Goal: Task Accomplishment & Management: Manage account settings

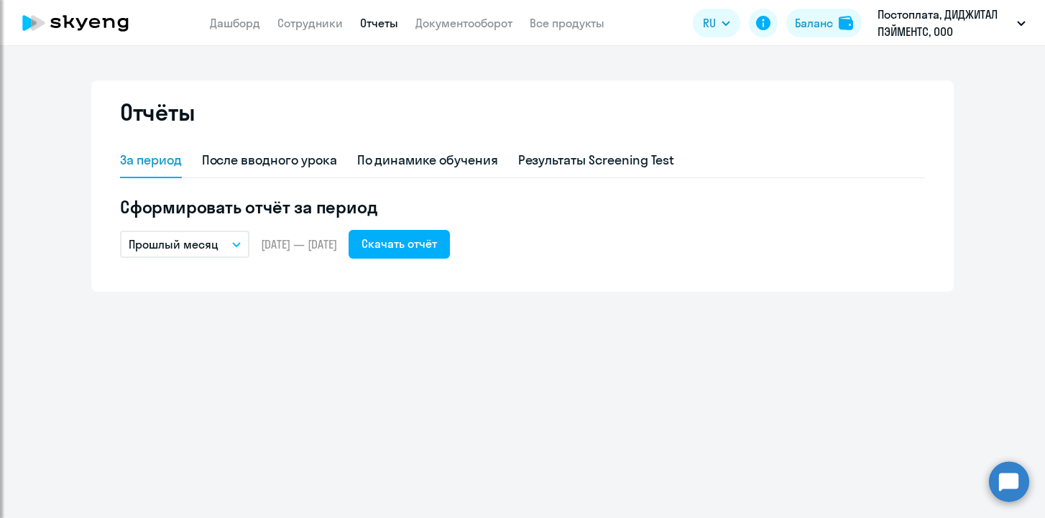
click at [239, 34] on app-header "Дашборд Сотрудники Отчеты Документооборот Все продукты Дашборд Сотрудники Отчет…" at bounding box center [522, 23] width 1045 height 46
click at [235, 28] on link "Дашборд" at bounding box center [235, 23] width 50 height 14
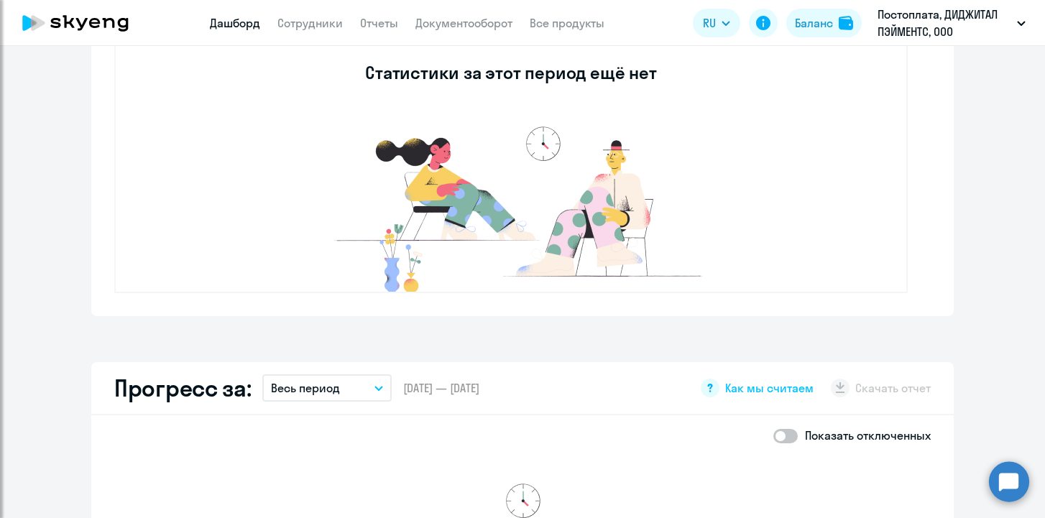
scroll to position [517, 0]
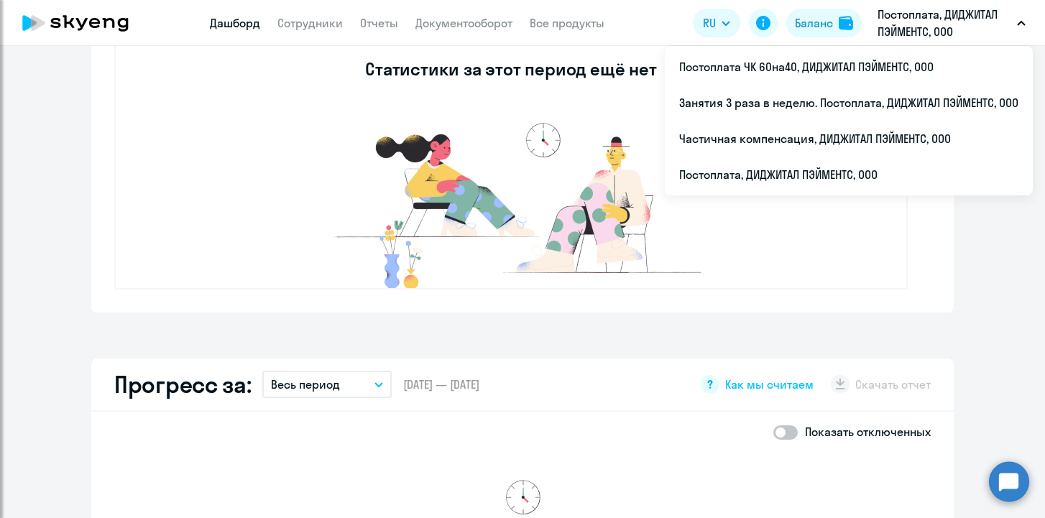
click at [893, 23] on p "Постоплата, ДИДЖИТАЛ ПЭЙМЕНТС, ООО" at bounding box center [945, 23] width 134 height 35
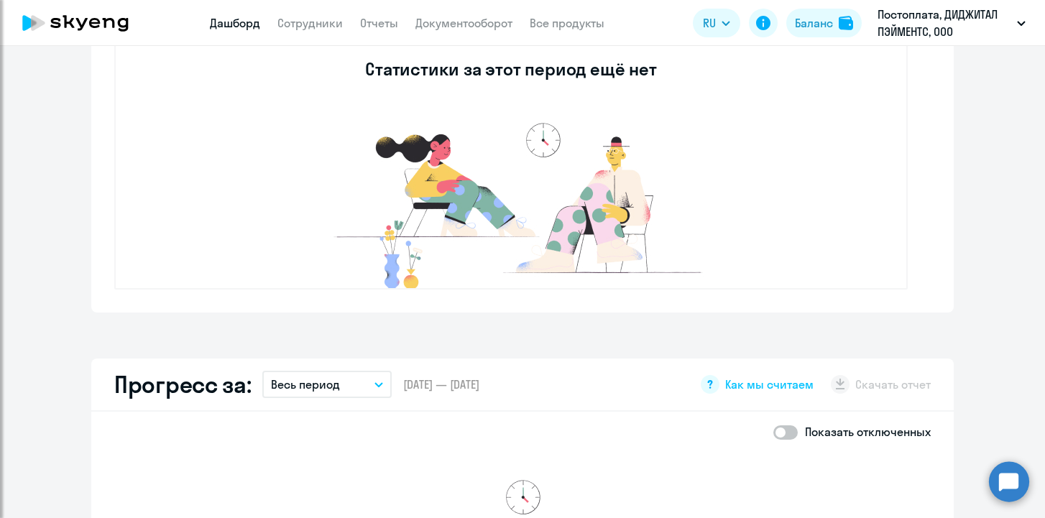
click at [893, 23] on p "Постоплата, ДИДЖИТАЛ ПЭЙМЕНТС, ООО" at bounding box center [945, 23] width 134 height 35
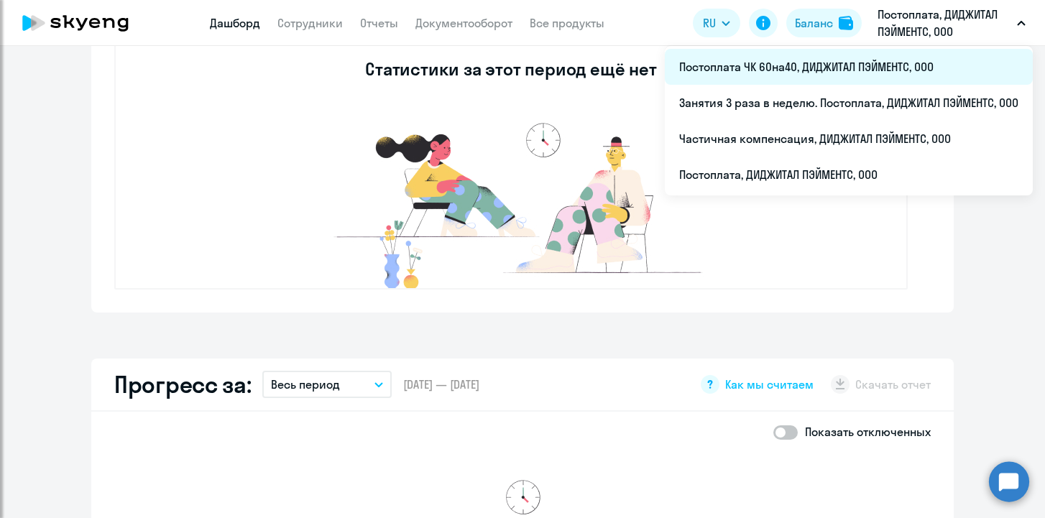
click at [842, 65] on li "Постоплата ЧК 60на40, ДИДЖИТАЛ ПЭЙМЕНТС, ООО" at bounding box center [849, 67] width 368 height 36
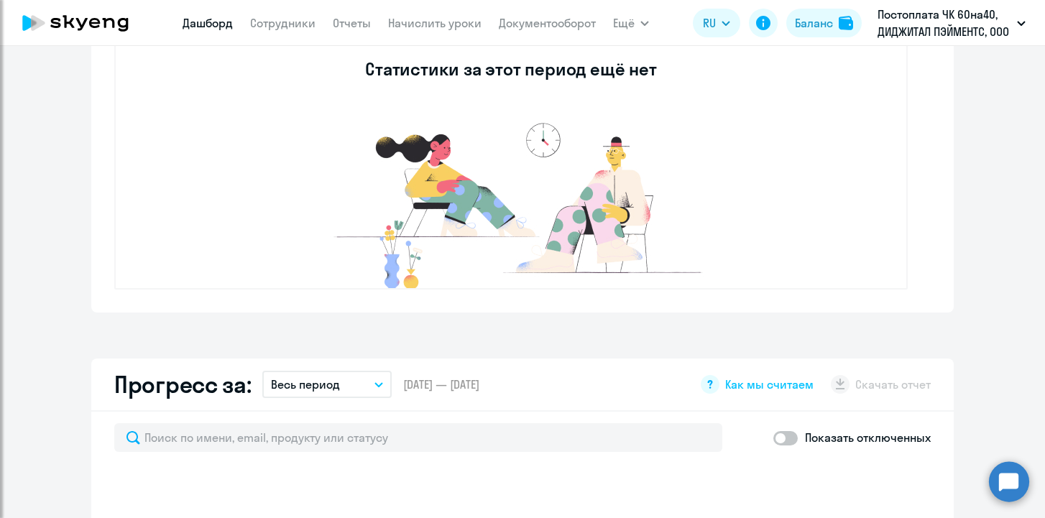
select select "30"
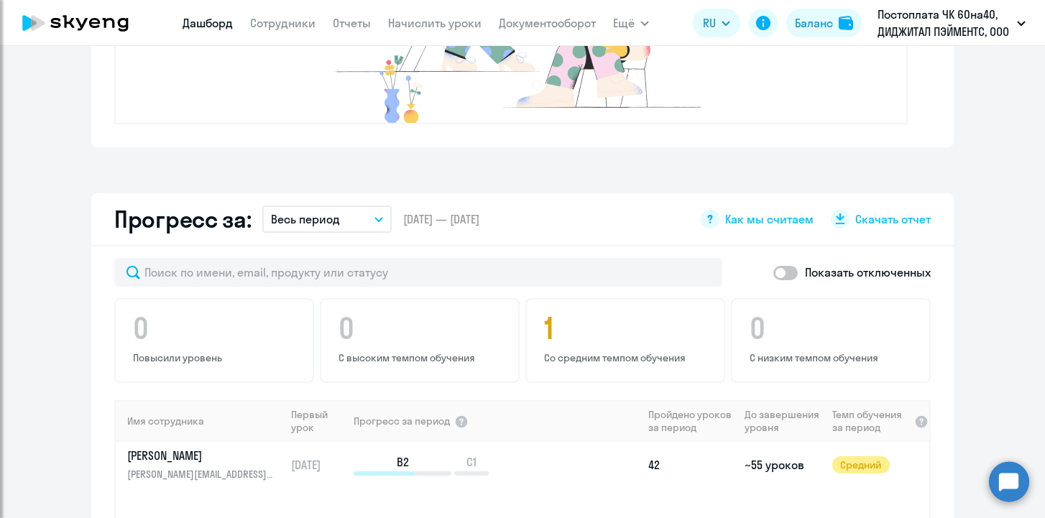
scroll to position [699, 0]
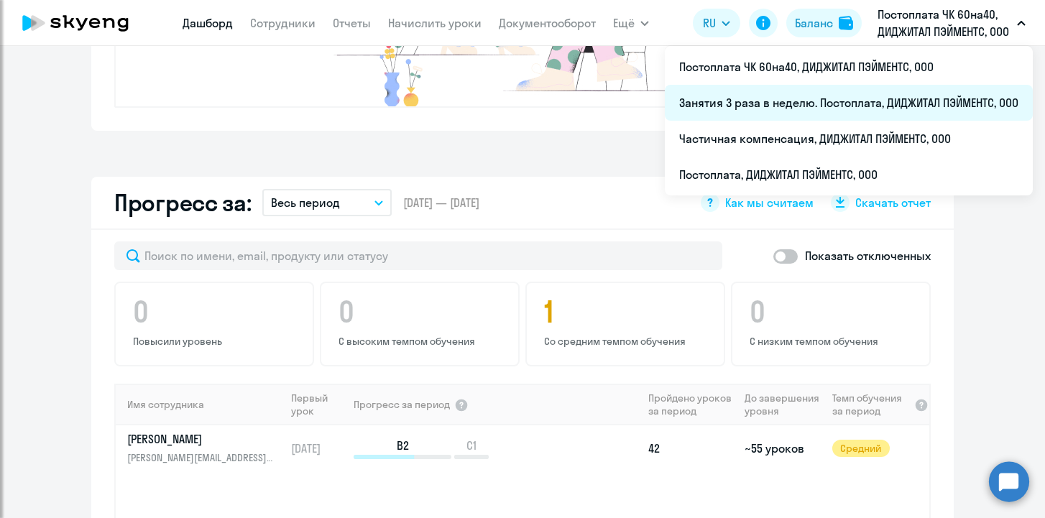
click at [853, 106] on li "Занятия 3 раза в неделю. Постоплата, ДИДЖИТАЛ ПЭЙМЕНТС, ООО" at bounding box center [849, 103] width 368 height 36
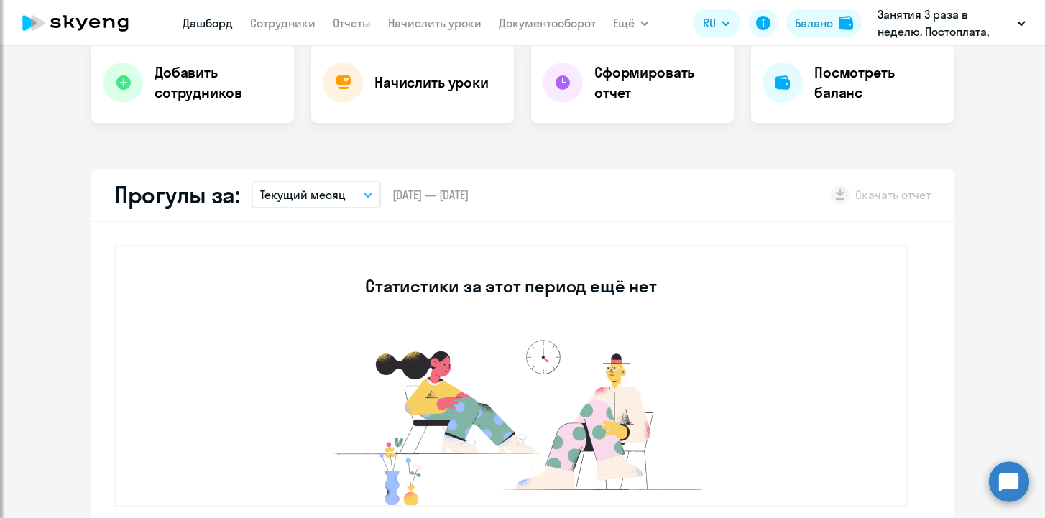
scroll to position [296, 0]
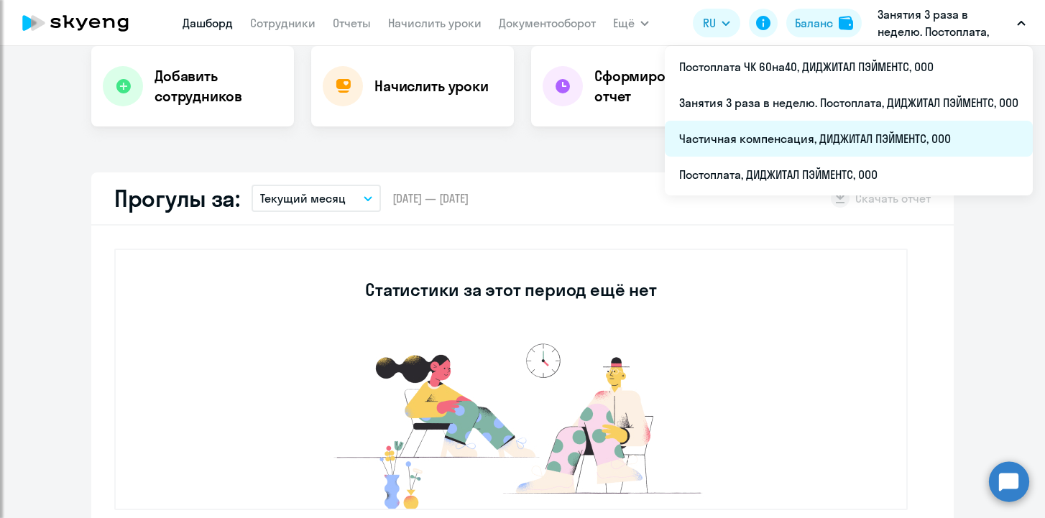
click at [865, 142] on li "Частичная компенсация, ДИДЖИТАЛ ПЭЙМЕНТС, ООО" at bounding box center [849, 139] width 368 height 36
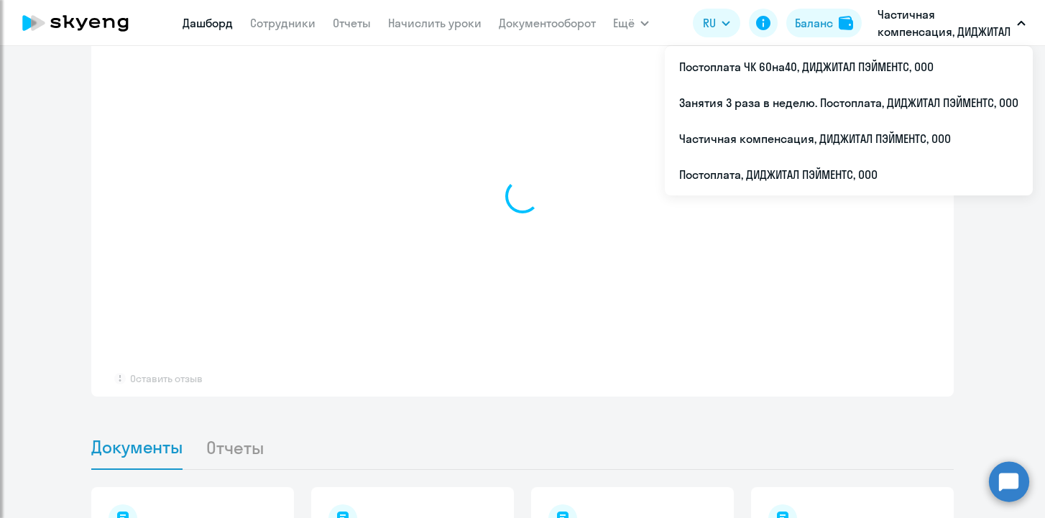
scroll to position [1083, 0]
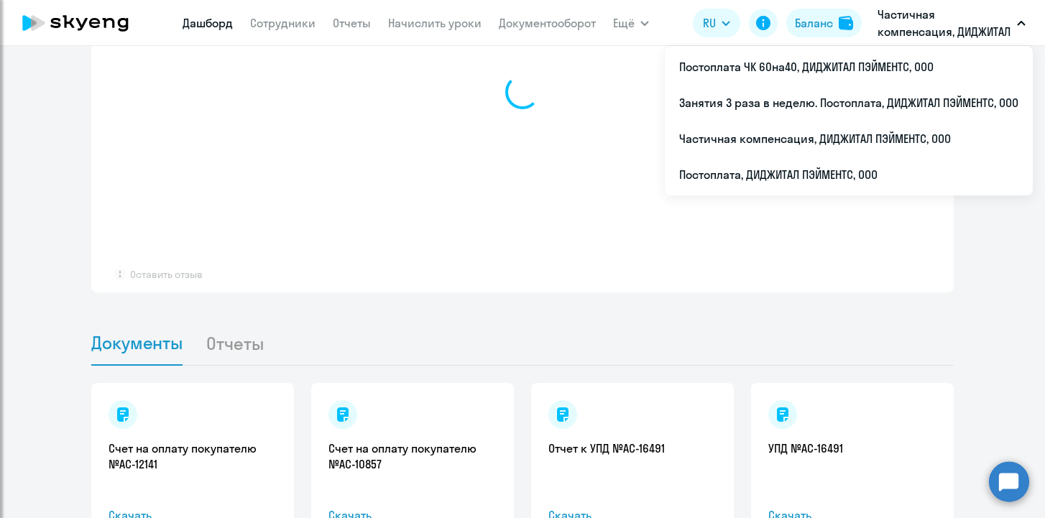
select select "30"
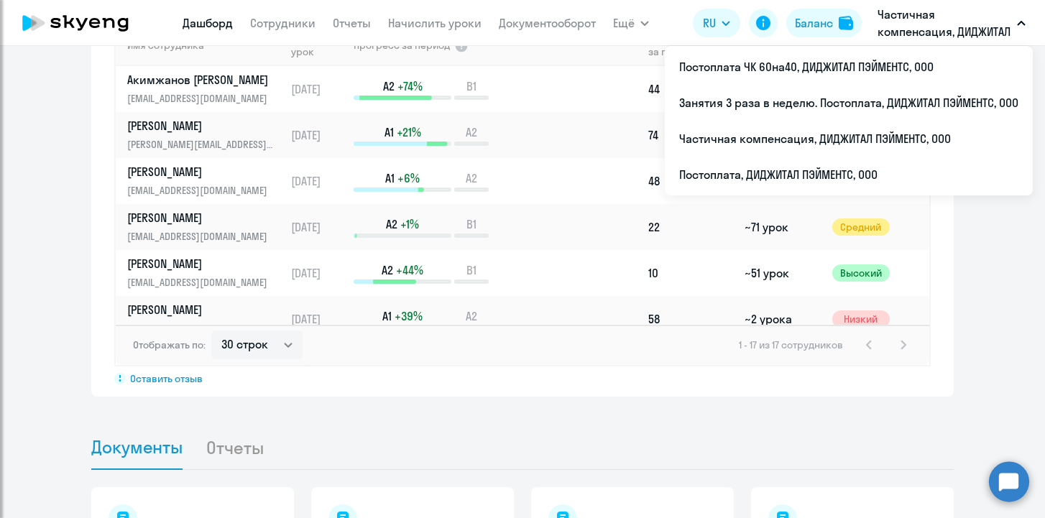
click at [918, 22] on p "Частичная компенсация, ДИДЖИТАЛ ПЭЙМЕНТС, ООО" at bounding box center [945, 23] width 134 height 35
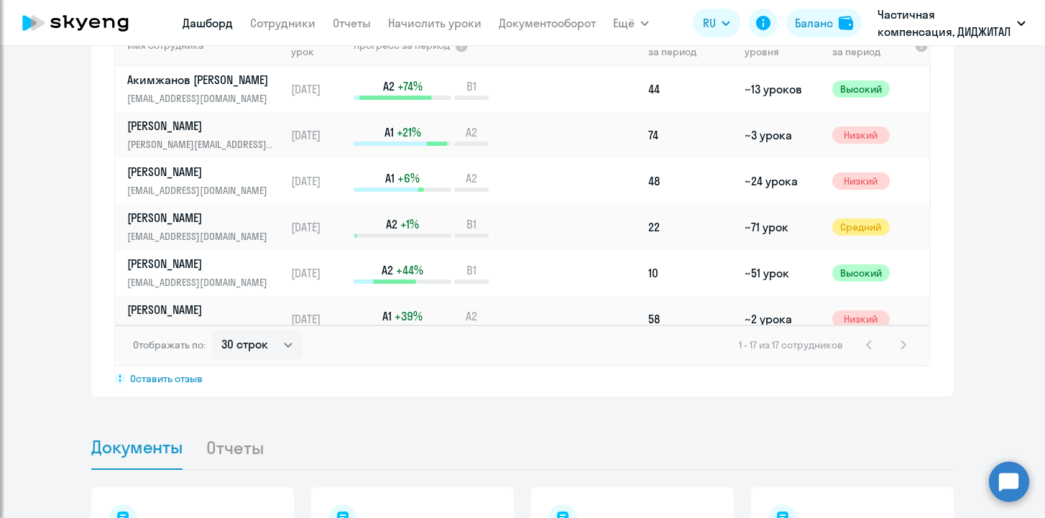
click at [918, 22] on p "Частичная компенсация, ДИДЖИТАЛ ПЭЙМЕНТС, ООО" at bounding box center [945, 23] width 134 height 35
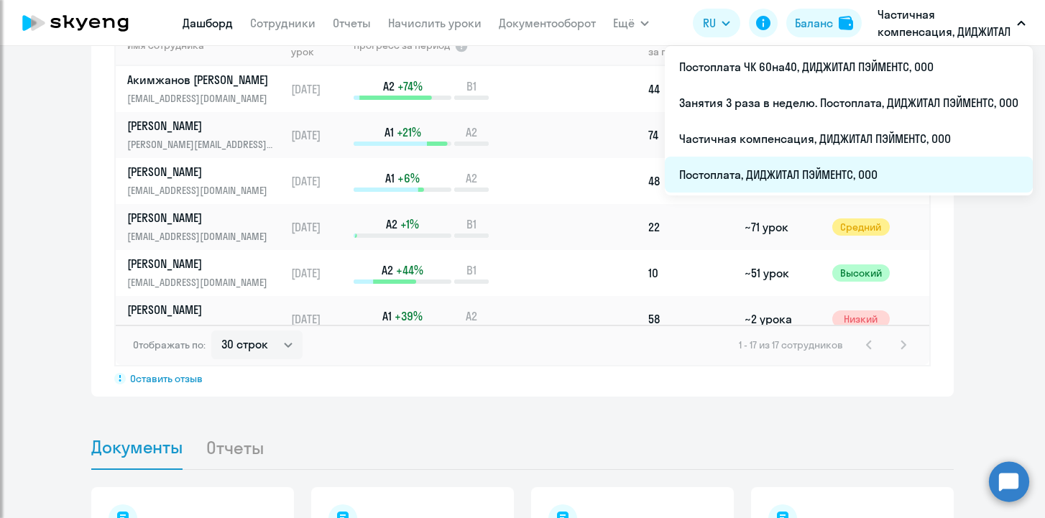
click at [837, 165] on li "Постоплата, ДИДЖИТАЛ ПЭЙМЕНТС, ООО" at bounding box center [849, 175] width 368 height 36
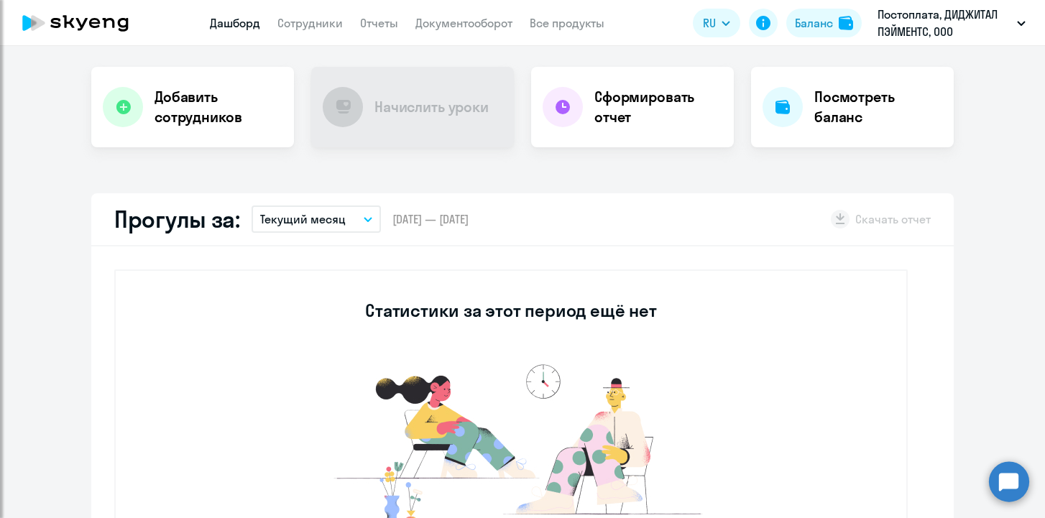
scroll to position [272, 0]
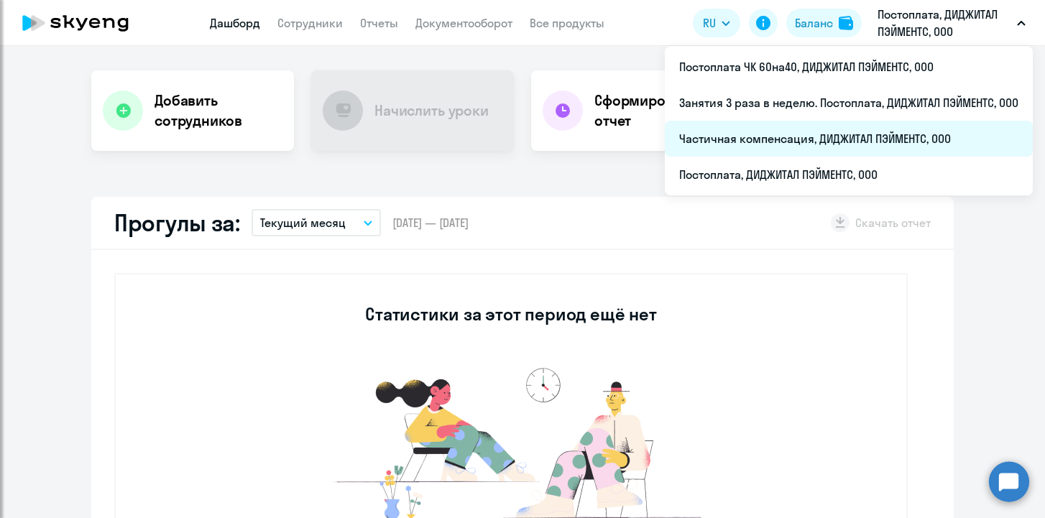
click at [821, 139] on li "Частичная компенсация, ДИДЖИТАЛ ПЭЙМЕНТС, ООО" at bounding box center [849, 139] width 368 height 36
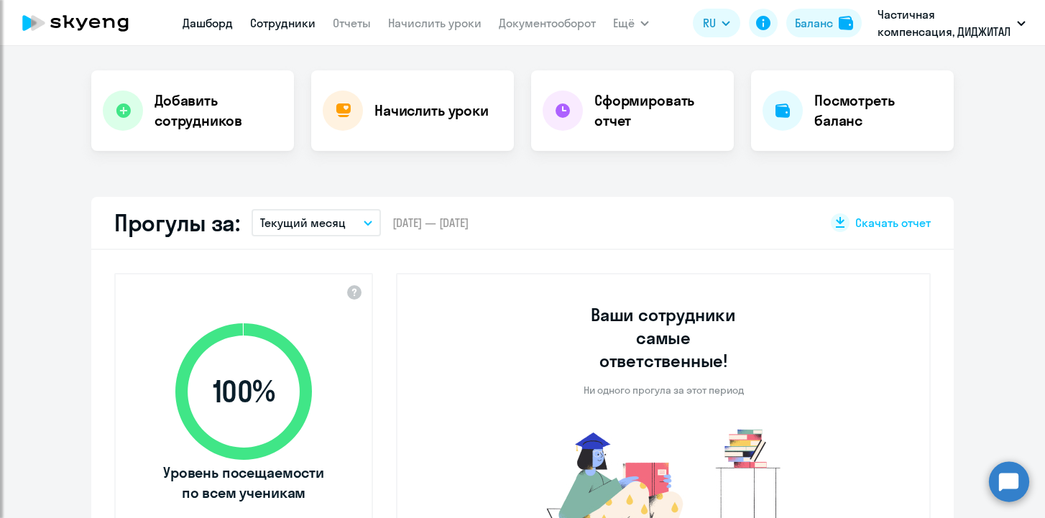
click at [277, 29] on link "Сотрудники" at bounding box center [282, 23] width 65 height 14
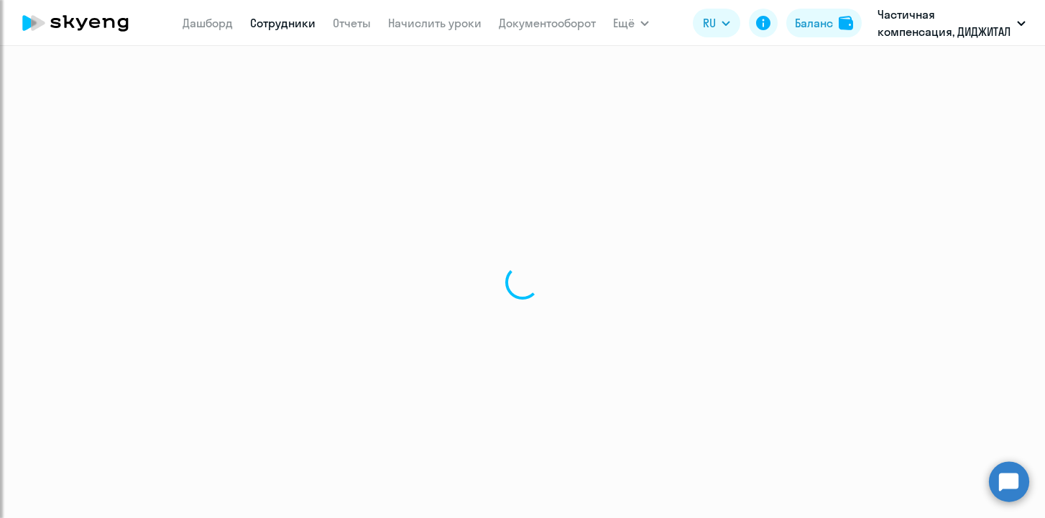
select select "30"
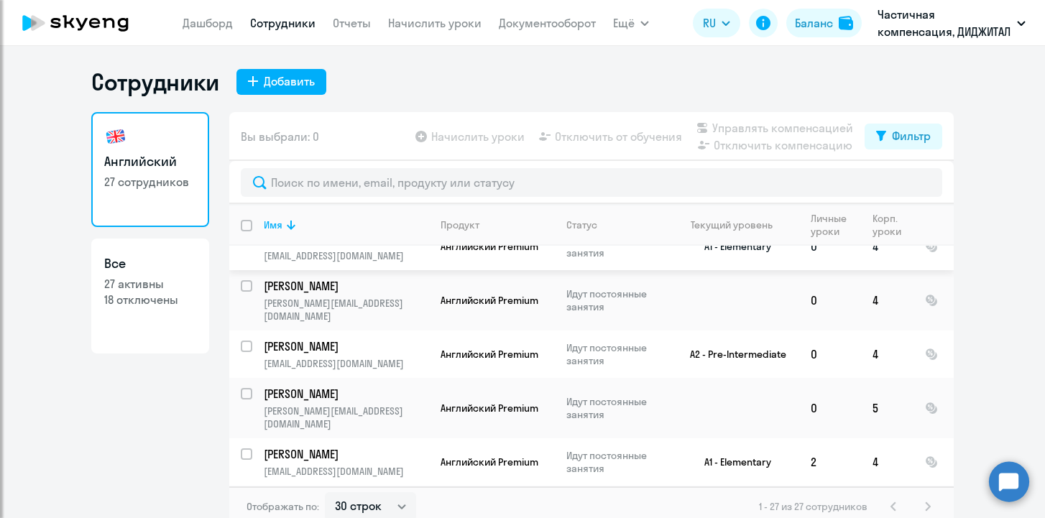
scroll to position [132, 0]
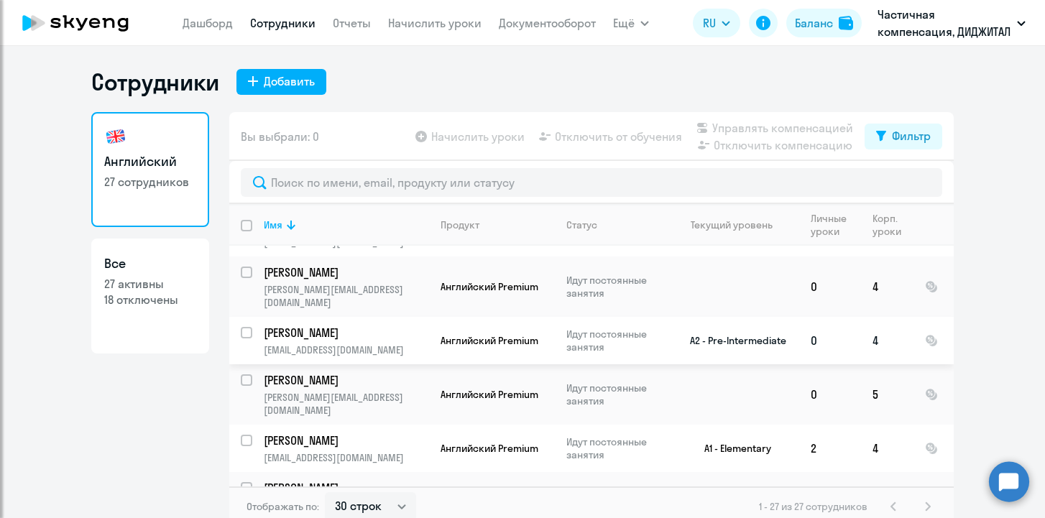
click at [377, 325] on p "[PERSON_NAME]" at bounding box center [345, 333] width 162 height 16
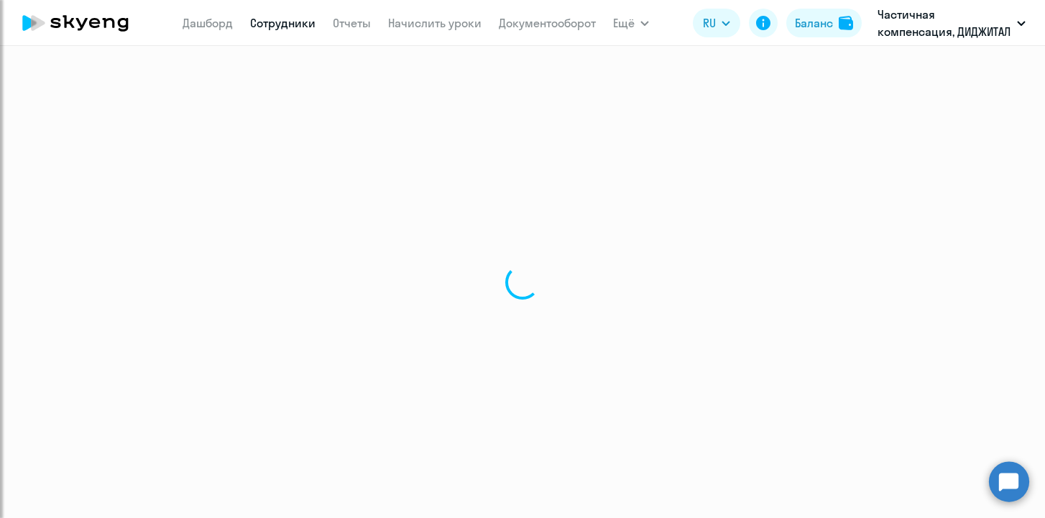
select select "english"
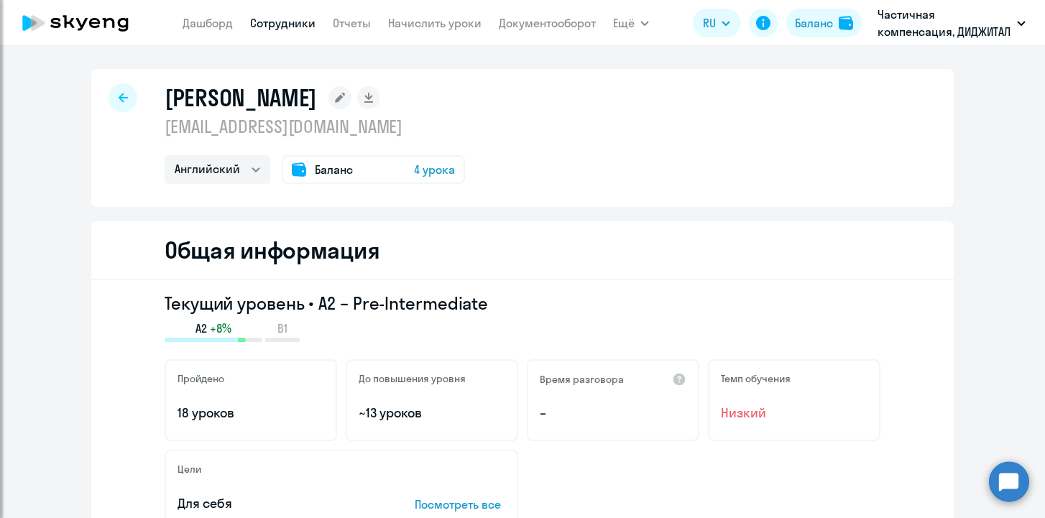
click at [117, 96] on div at bounding box center [123, 97] width 29 height 29
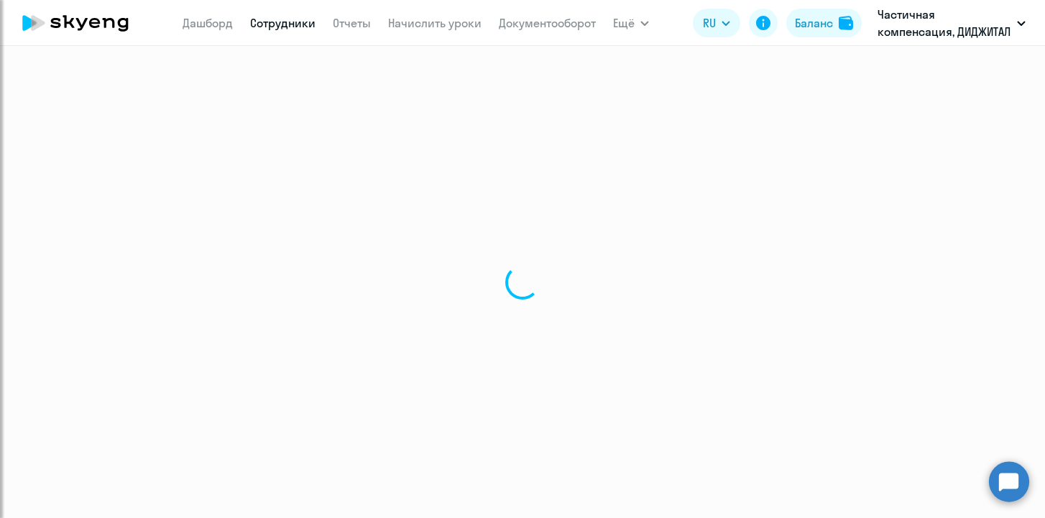
select select "30"
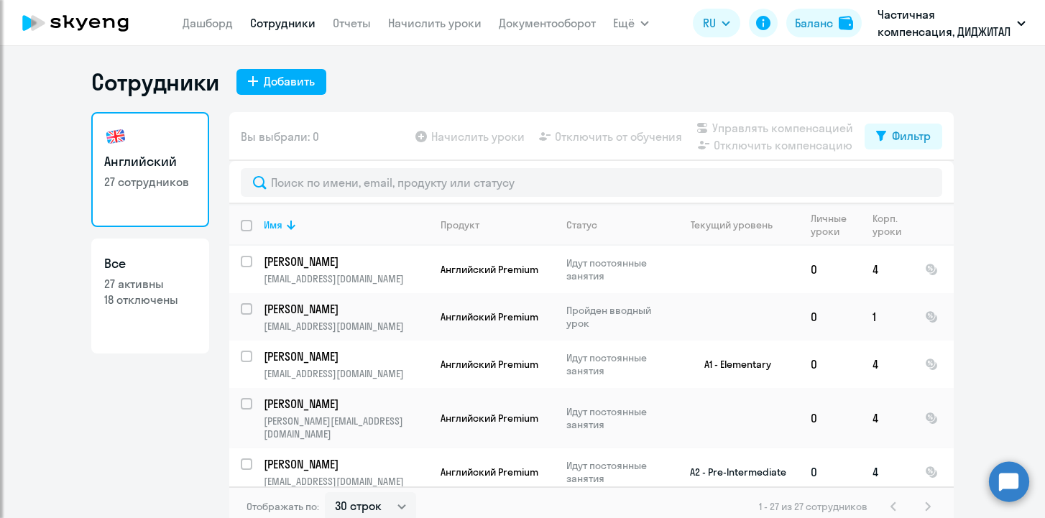
click at [245, 459] on input "select row 20236070" at bounding box center [255, 473] width 29 height 29
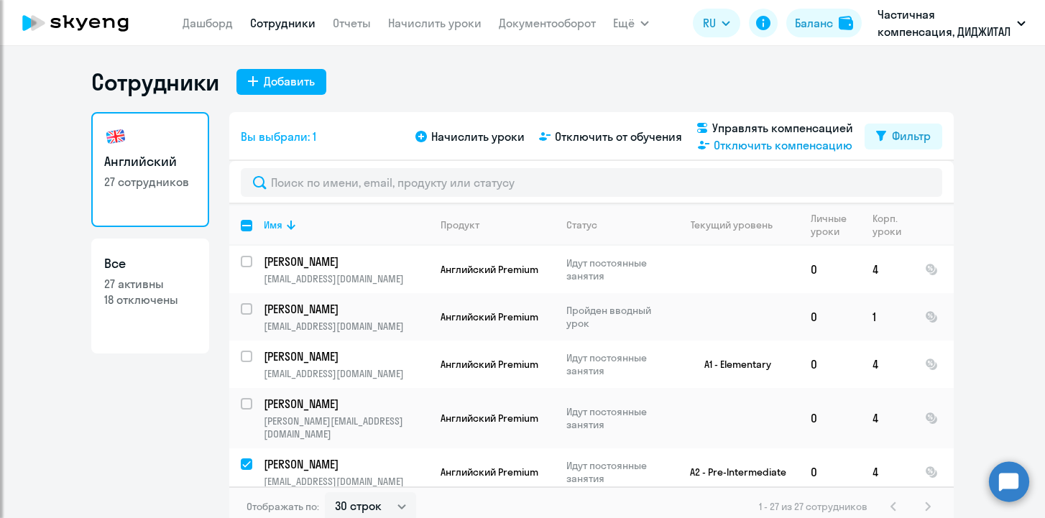
click at [730, 150] on span "Отключить компенсацию" at bounding box center [783, 145] width 139 height 17
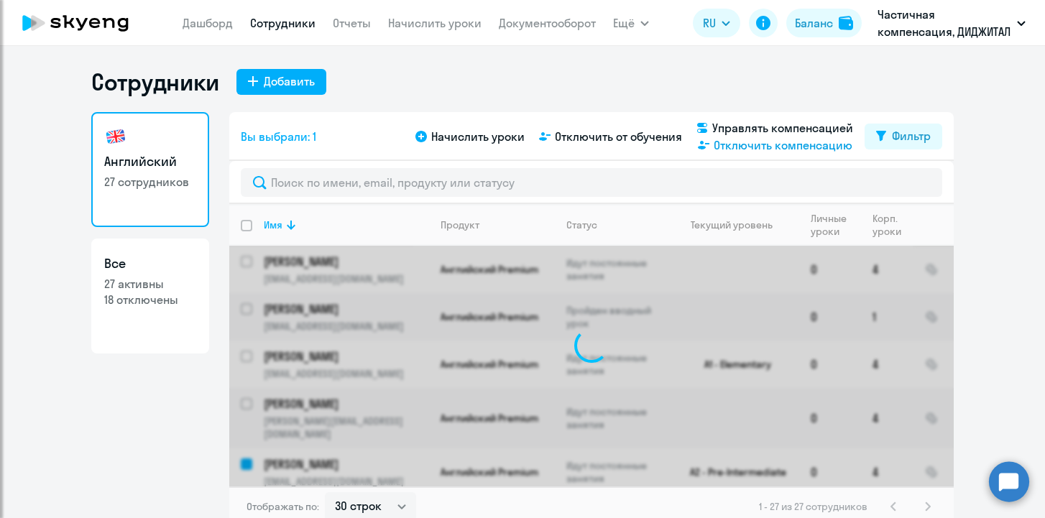
checkbox input "false"
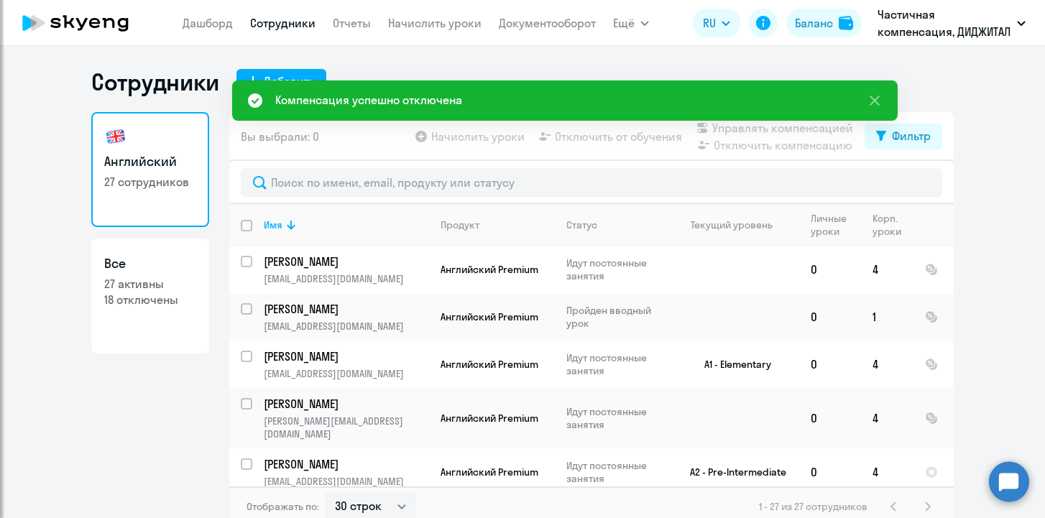
click at [165, 291] on p "27 активны" at bounding box center [150, 284] width 92 height 16
select select "30"
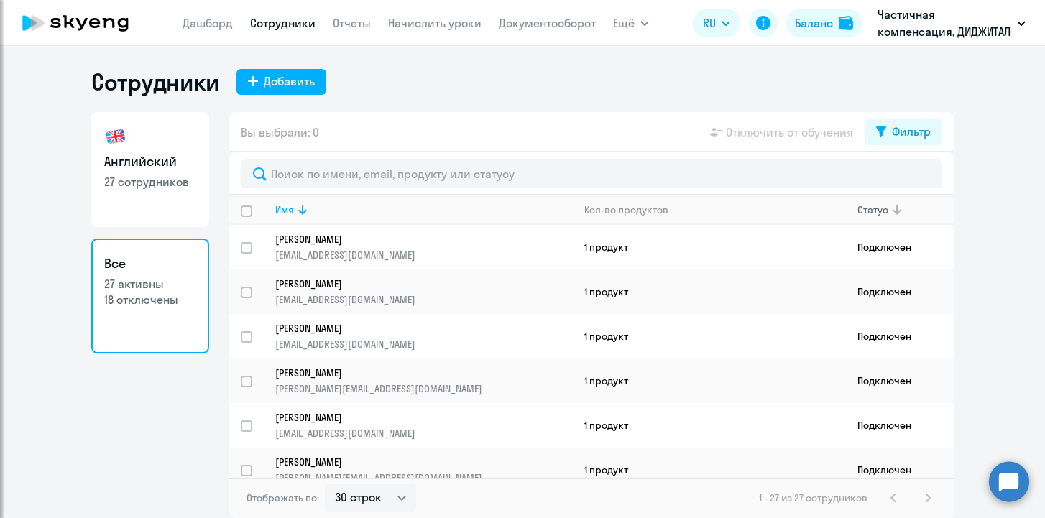
click at [872, 211] on div "Статус" at bounding box center [873, 209] width 31 height 13
click at [796, 128] on app-table-action-button "Отключить от обучения" at bounding box center [780, 132] width 146 height 17
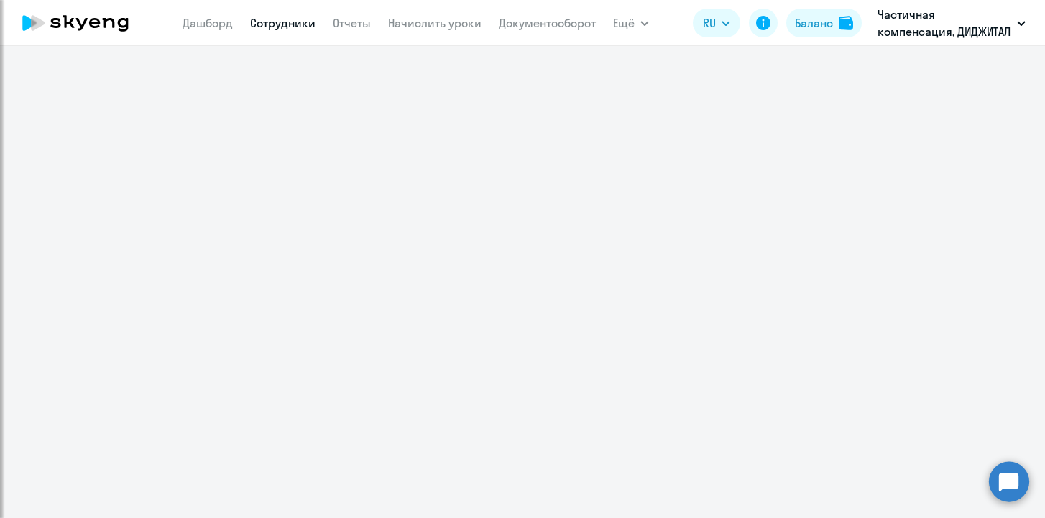
click at [290, 27] on link "Сотрудники" at bounding box center [282, 23] width 65 height 14
select select "30"
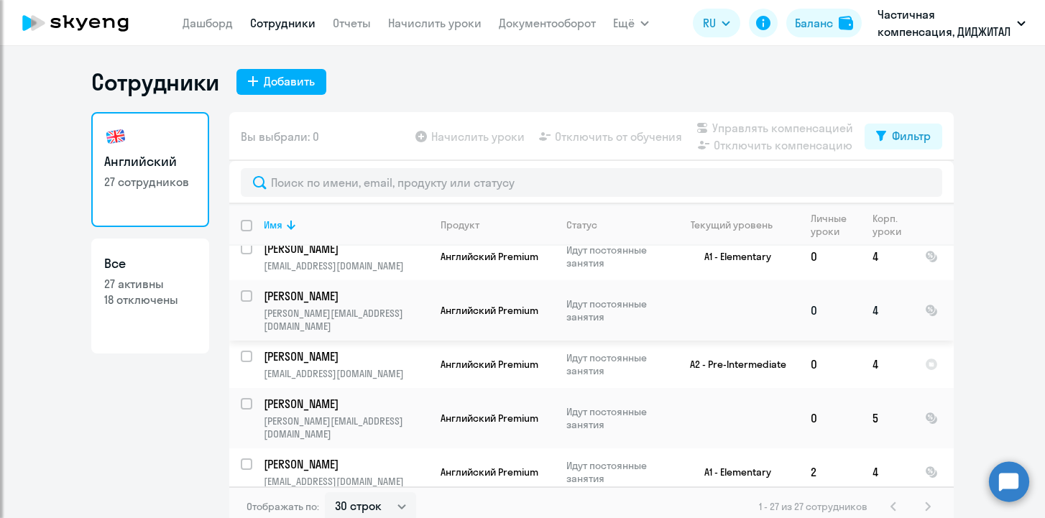
scroll to position [111, 0]
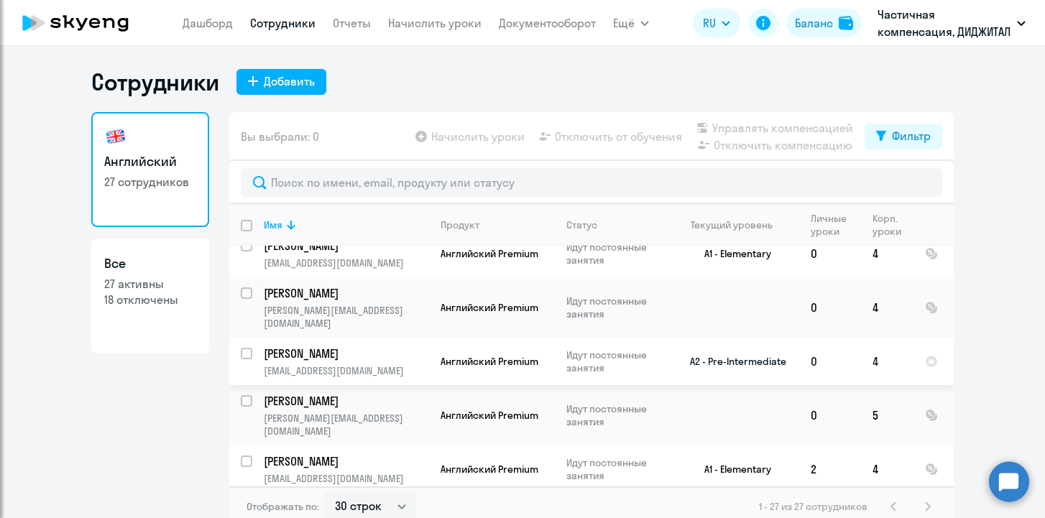
click at [249, 348] on input "select row 20236070" at bounding box center [255, 362] width 29 height 29
checkbox input "true"
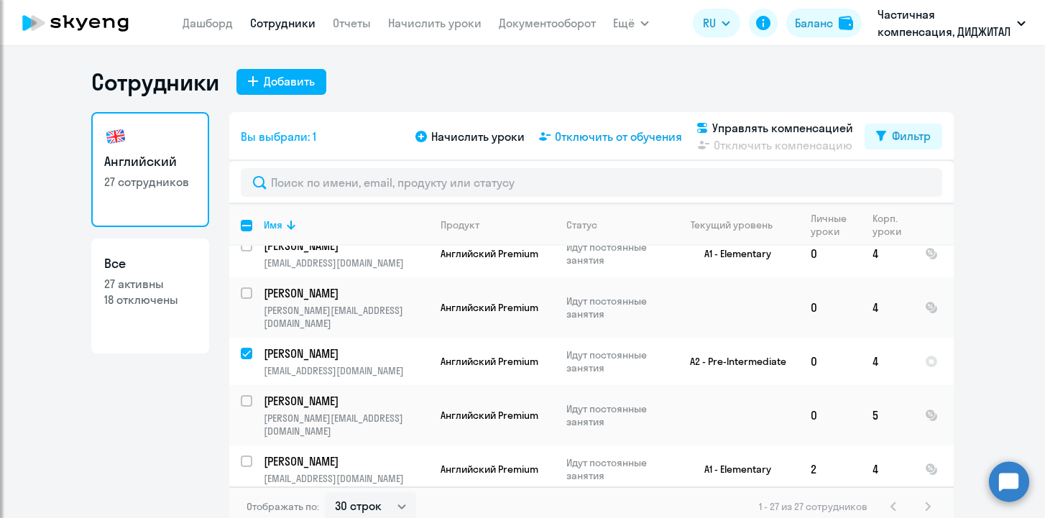
click at [654, 142] on span "Отключить от обучения" at bounding box center [618, 136] width 127 height 17
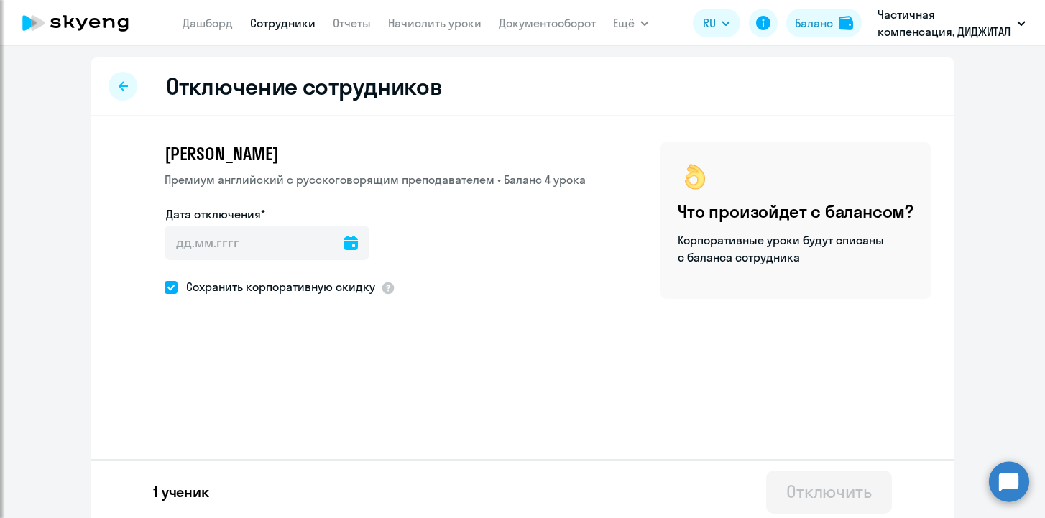
click at [344, 242] on icon at bounding box center [351, 243] width 14 height 14
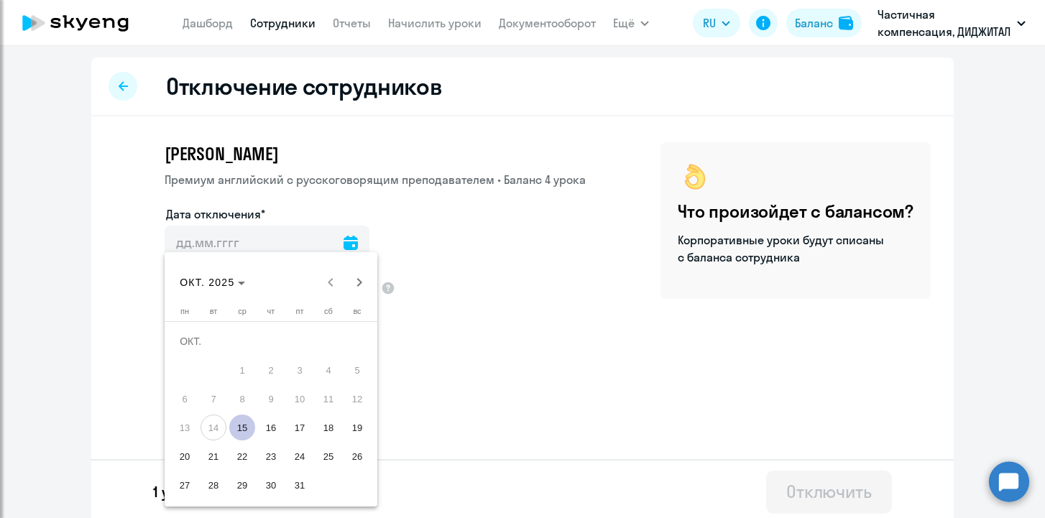
click at [259, 487] on span "30" at bounding box center [271, 485] width 26 height 26
type input "[DATE]"
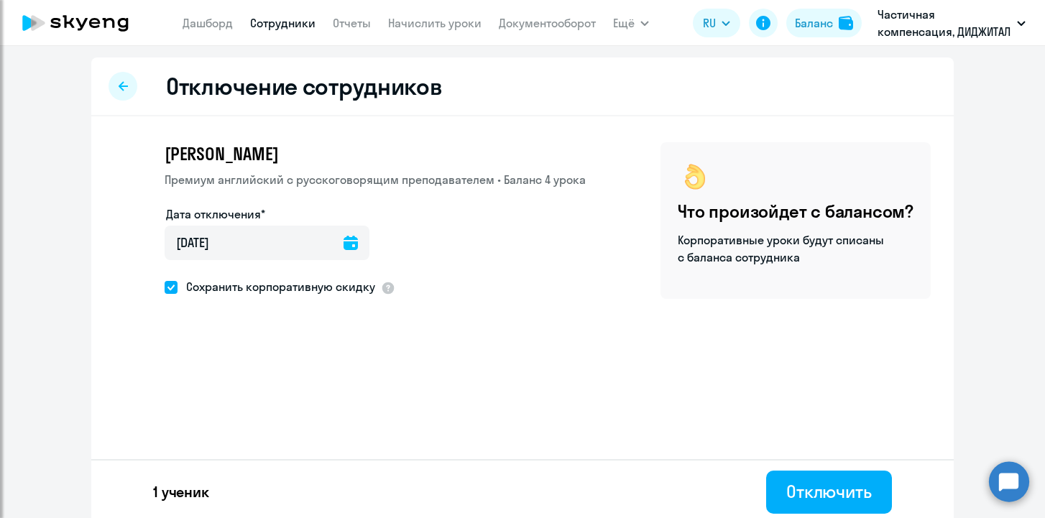
click at [303, 287] on span "Сохранить корпоративную скидку" at bounding box center [277, 286] width 198 height 17
click at [165, 287] on input "Сохранить корпоративную скидку" at bounding box center [164, 287] width 1 height 1
checkbox input "false"
click at [791, 491] on div "Отключить" at bounding box center [829, 491] width 86 height 23
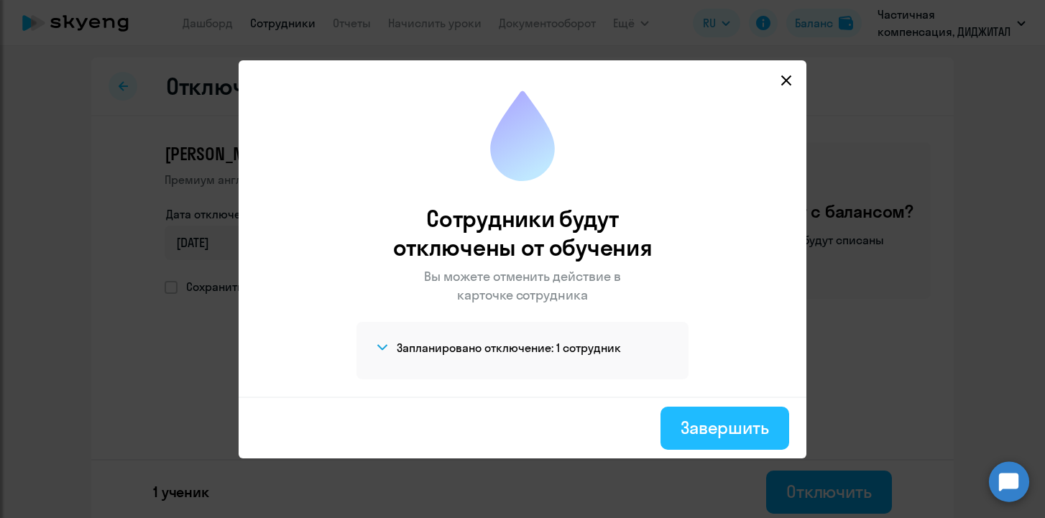
click at [717, 425] on div "Завершить" at bounding box center [725, 427] width 88 height 23
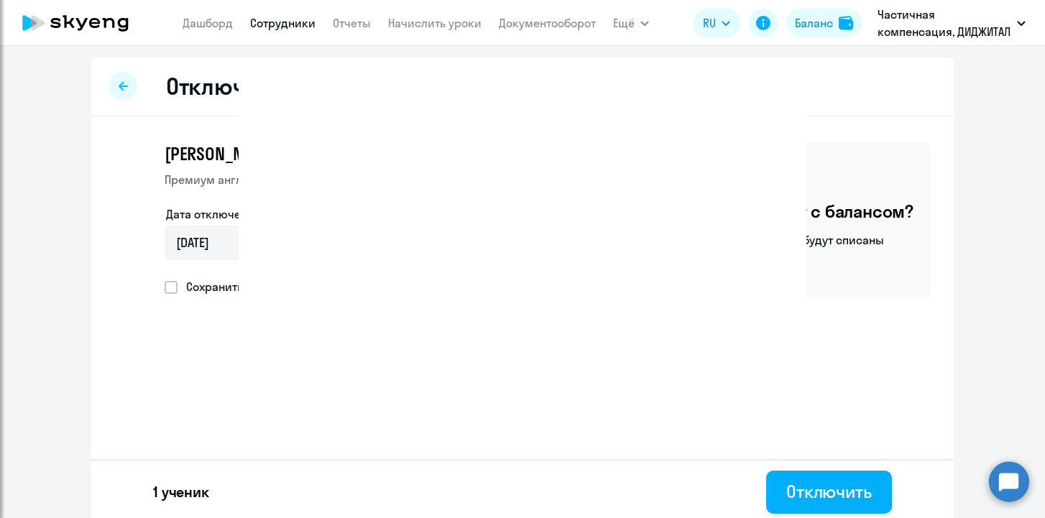
select select "30"
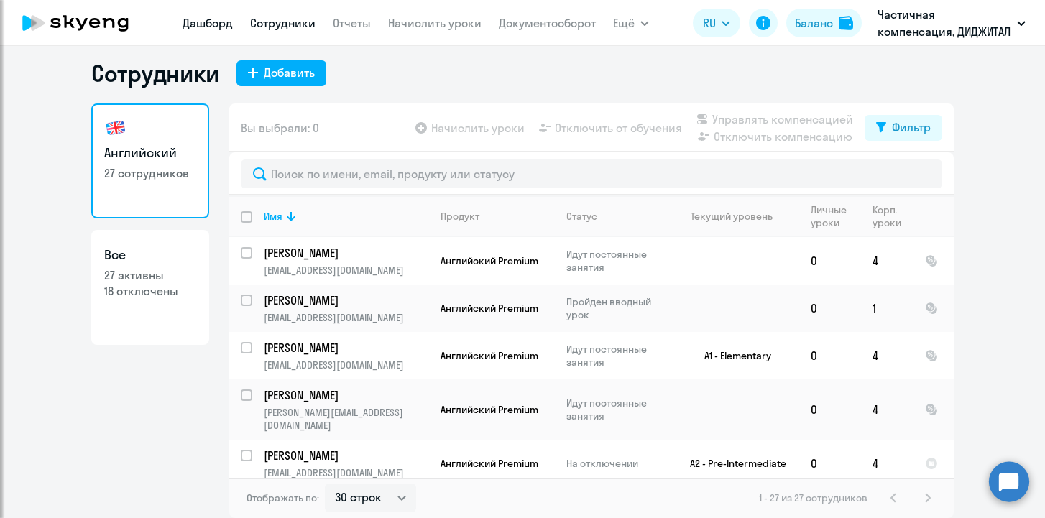
click at [224, 22] on link "Дашборд" at bounding box center [208, 23] width 50 height 14
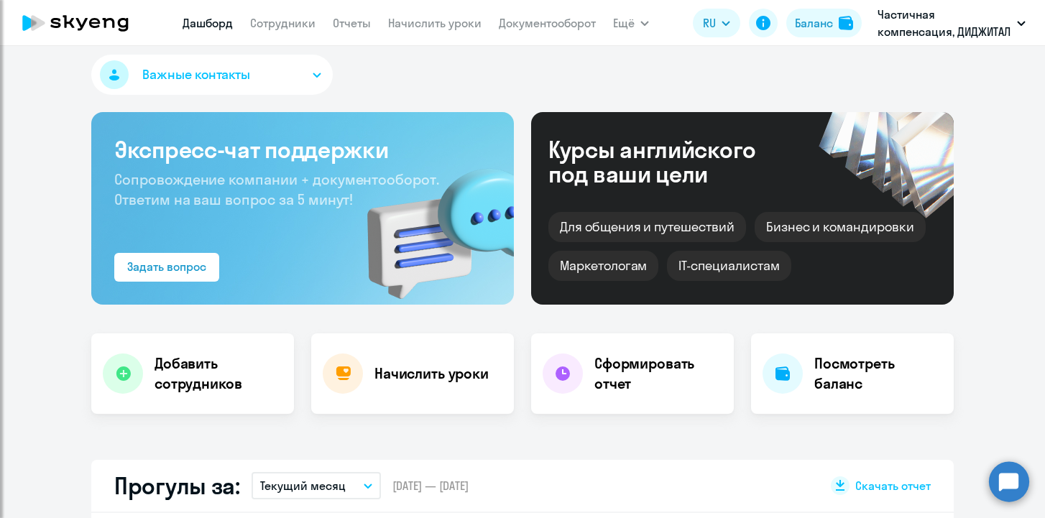
select select "30"
